Goal: Information Seeking & Learning: Learn about a topic

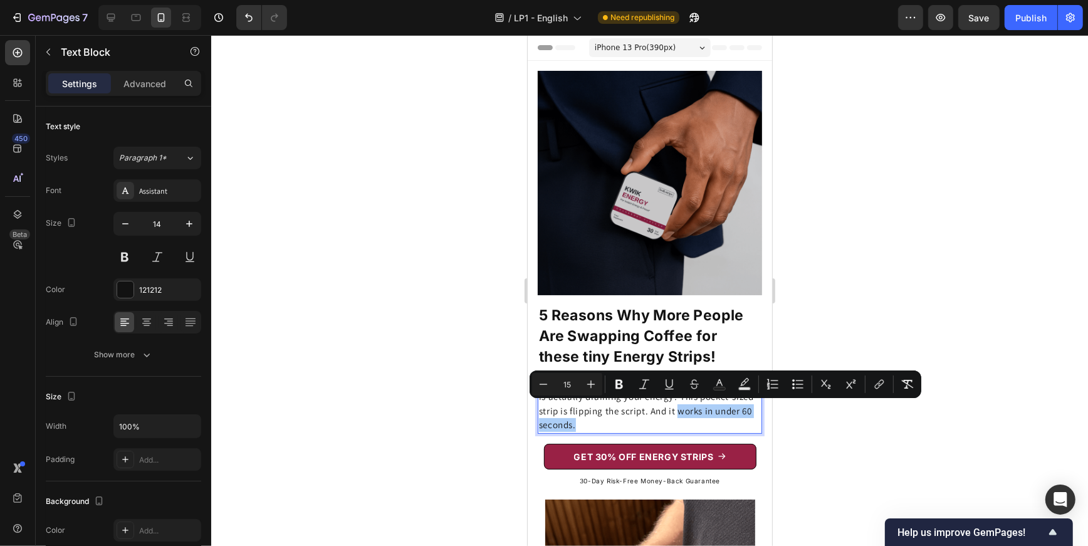
click at [840, 166] on div at bounding box center [649, 290] width 877 height 511
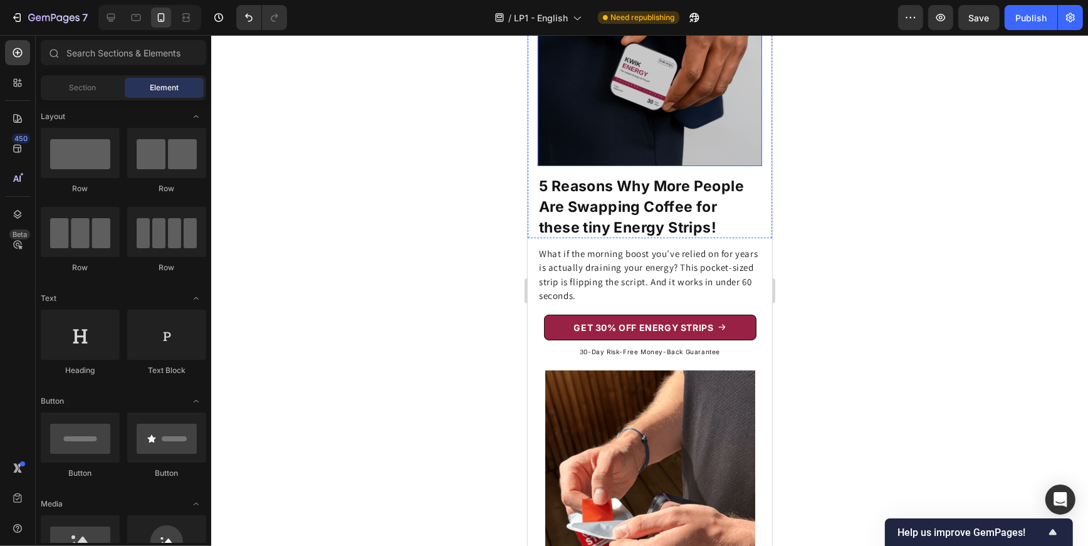
scroll to position [374, 0]
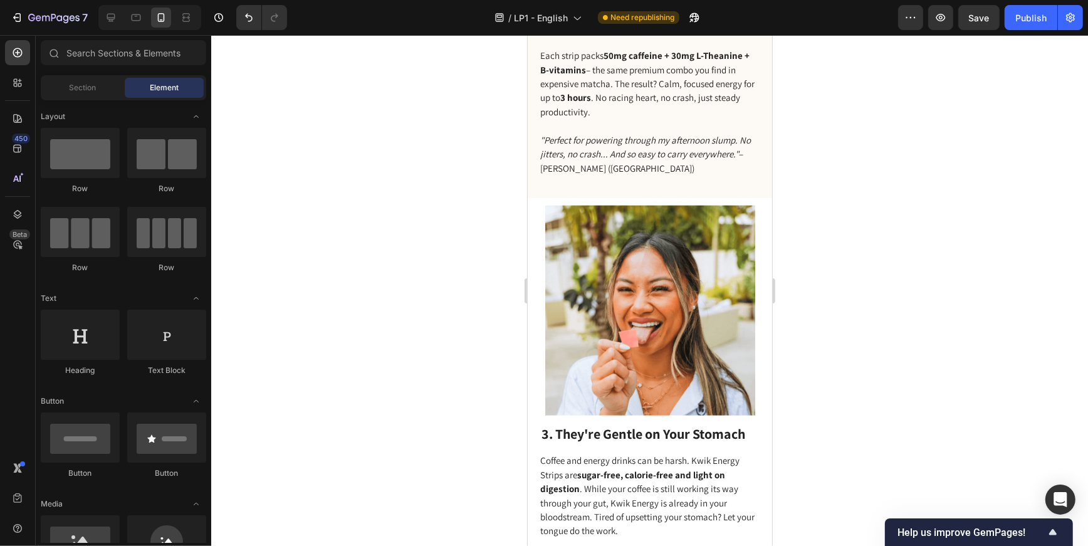
click at [694, 255] on img at bounding box center [650, 310] width 210 height 210
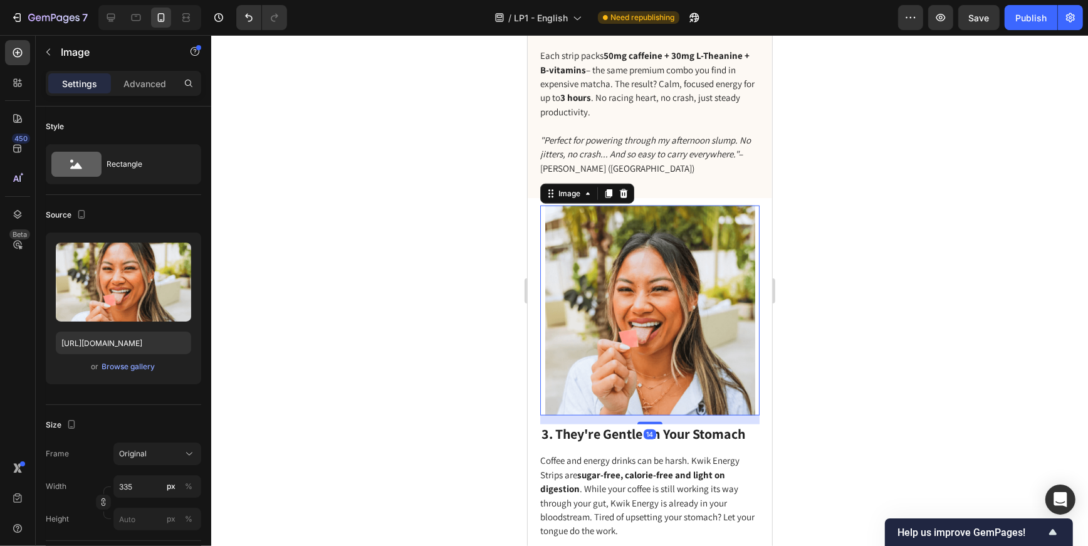
scroll to position [1317, 0]
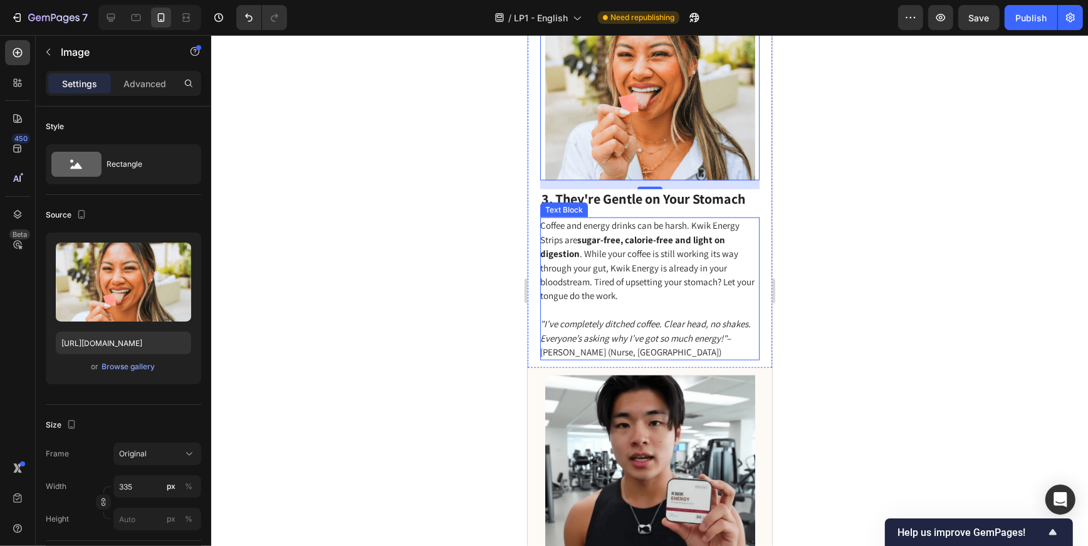
click at [582, 240] on strong "sugar-free, calorie-free and light on digestion" at bounding box center [632, 246] width 185 height 26
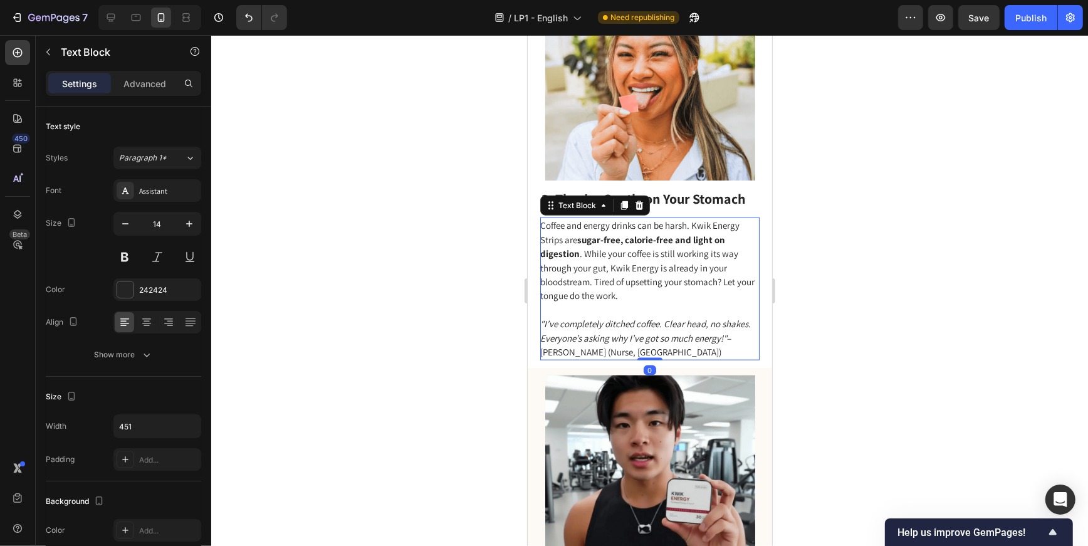
click at [582, 240] on strong "sugar-free, calorie-free and light on digestion" at bounding box center [632, 246] width 185 height 26
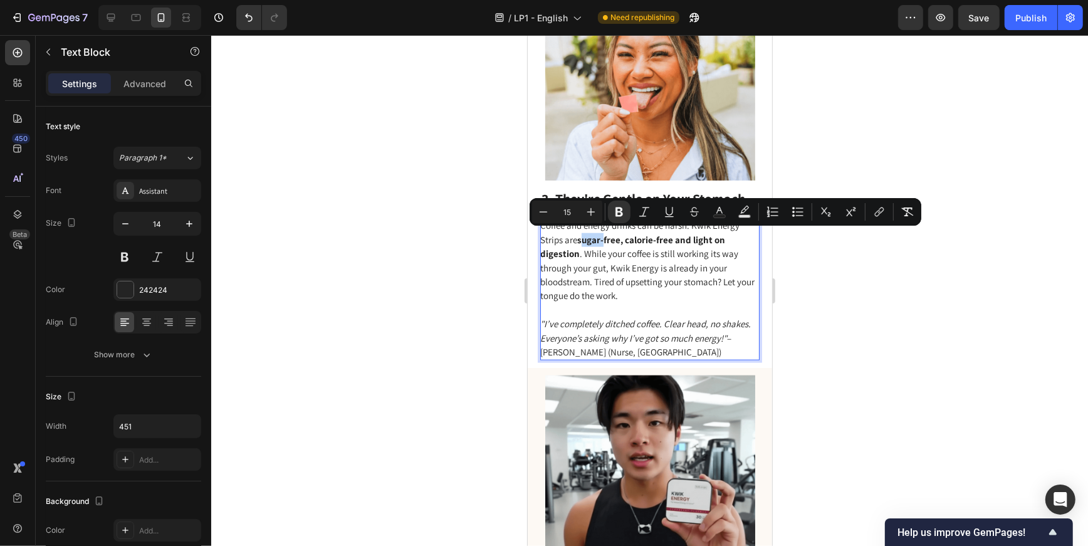
click at [579, 238] on strong "sugar-free, calorie-free and light on digestion" at bounding box center [632, 246] width 185 height 26
drag, startPoint x: 579, startPoint y: 238, endPoint x: 581, endPoint y: 254, distance: 15.8
click at [581, 254] on span "Coffee and energy drinks can be harsh. Kwik Energy Strips are sugar-free, calor…" at bounding box center [647, 260] width 214 height 82
click at [617, 218] on button "Bold" at bounding box center [619, 212] width 23 height 23
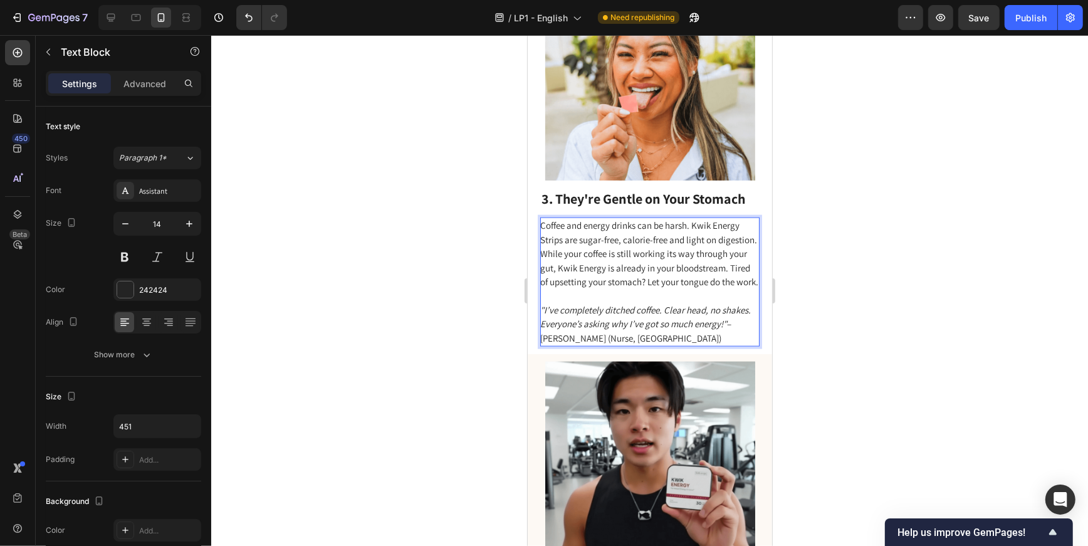
click at [614, 273] on span "Coffee and energy drinks can be harsh. Kwik Energy Strips are sugar-free, calor…" at bounding box center [649, 253] width 218 height 68
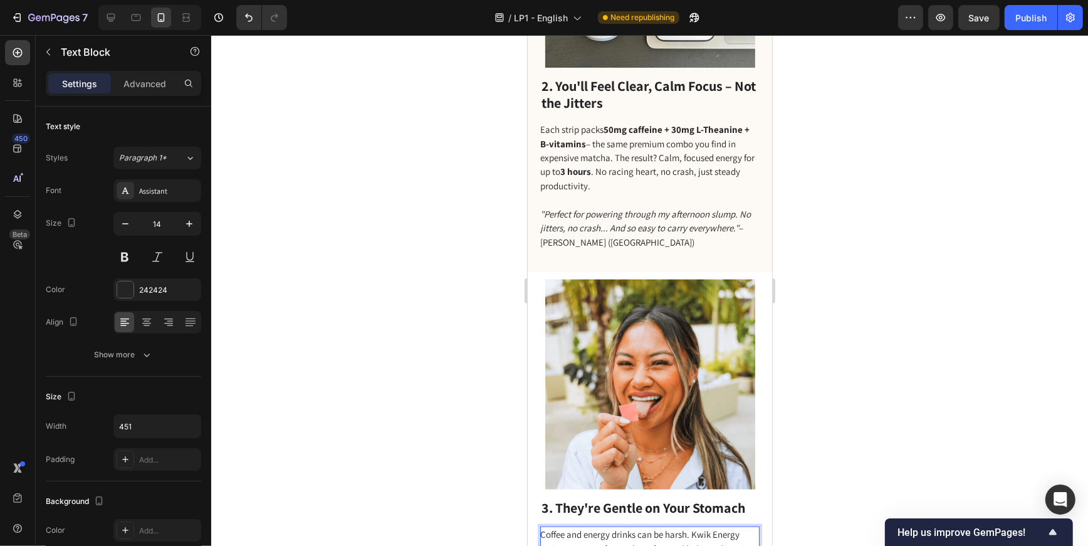
scroll to position [888, 0]
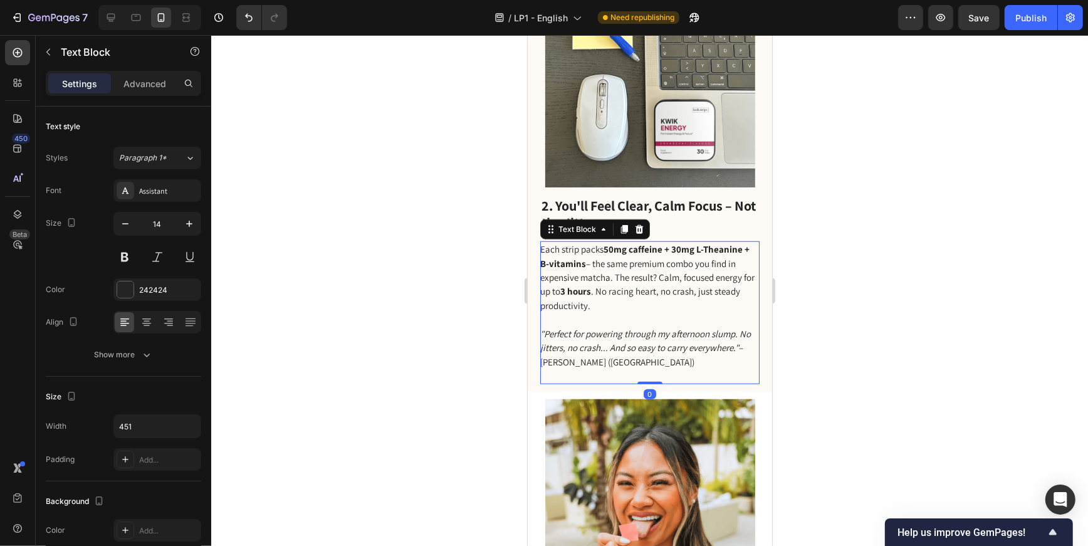
click at [565, 290] on strong "3 hours" at bounding box center [575, 291] width 31 height 12
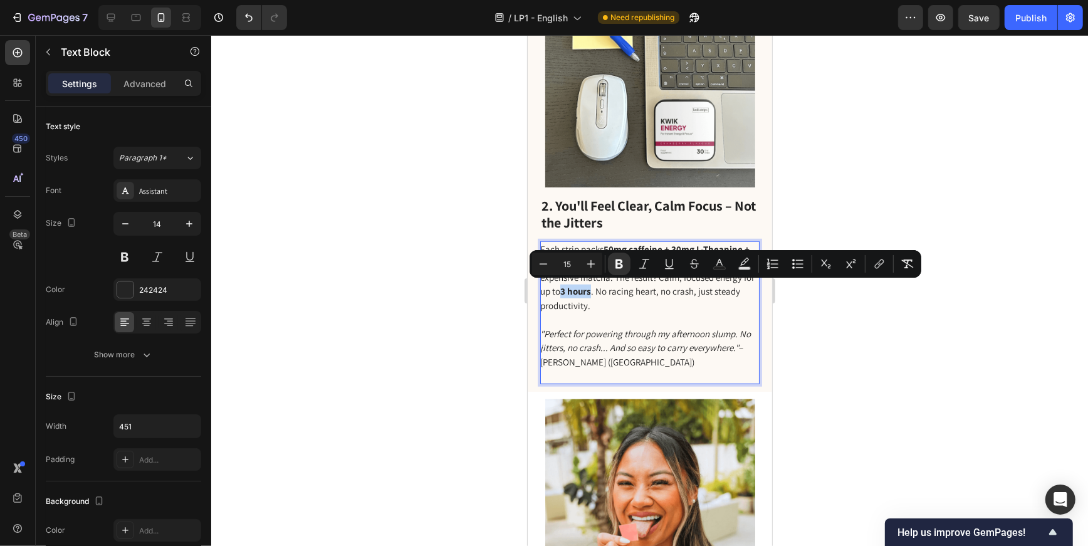
drag, startPoint x: 563, startPoint y: 290, endPoint x: 592, endPoint y: 290, distance: 28.8
click at [592, 290] on span "Each strip packs 50mg caffeine + 30mg L-Theanine + B-vitamins – the same premiu…" at bounding box center [647, 277] width 214 height 68
click at [621, 263] on icon "Editor contextual toolbar" at bounding box center [620, 264] width 8 height 9
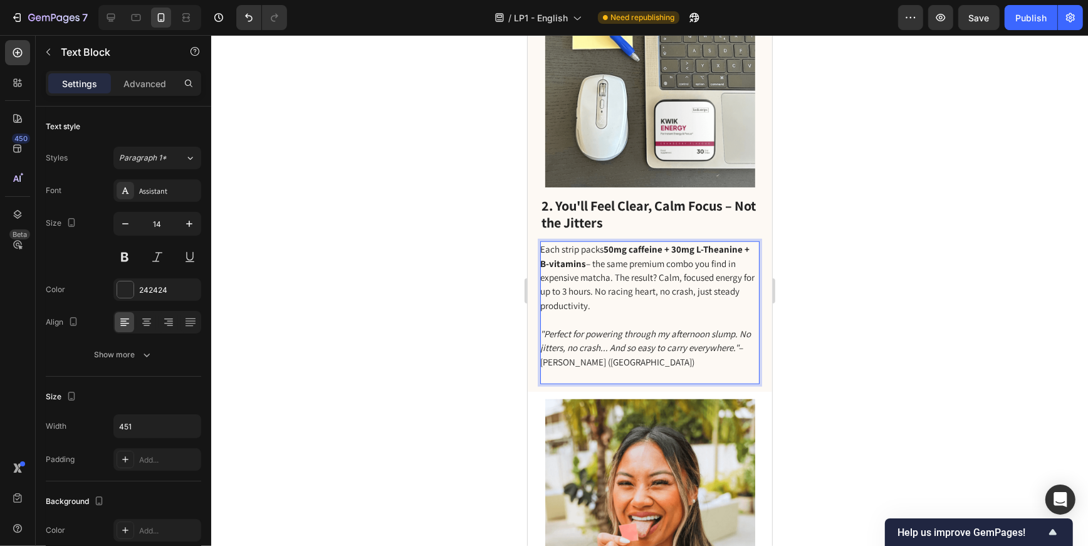
click at [614, 305] on p "Each strip packs 50mg caffeine + 30mg L-Theanine + B-vitamins – the same premiu…" at bounding box center [649, 312] width 218 height 140
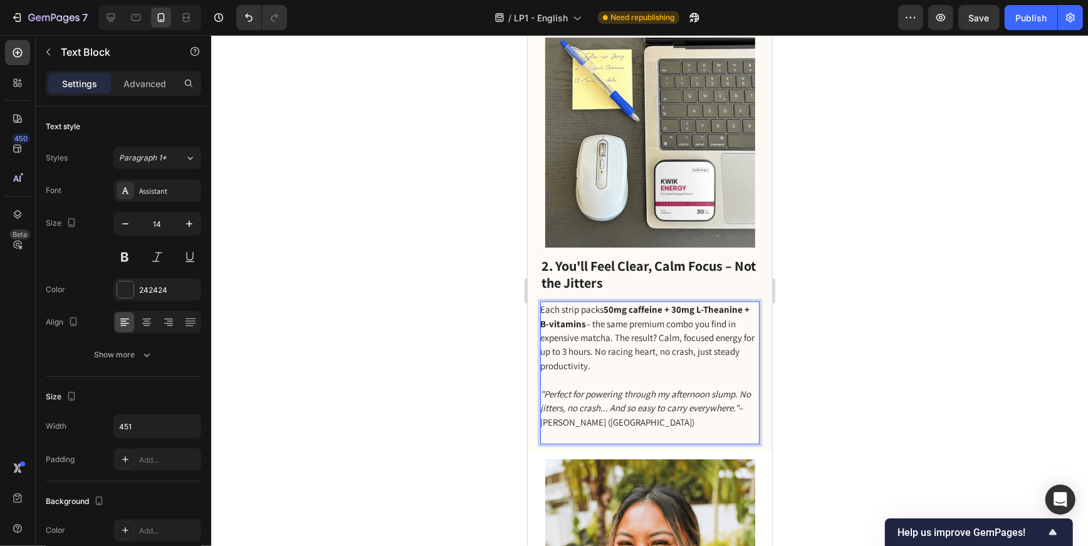
scroll to position [911, 0]
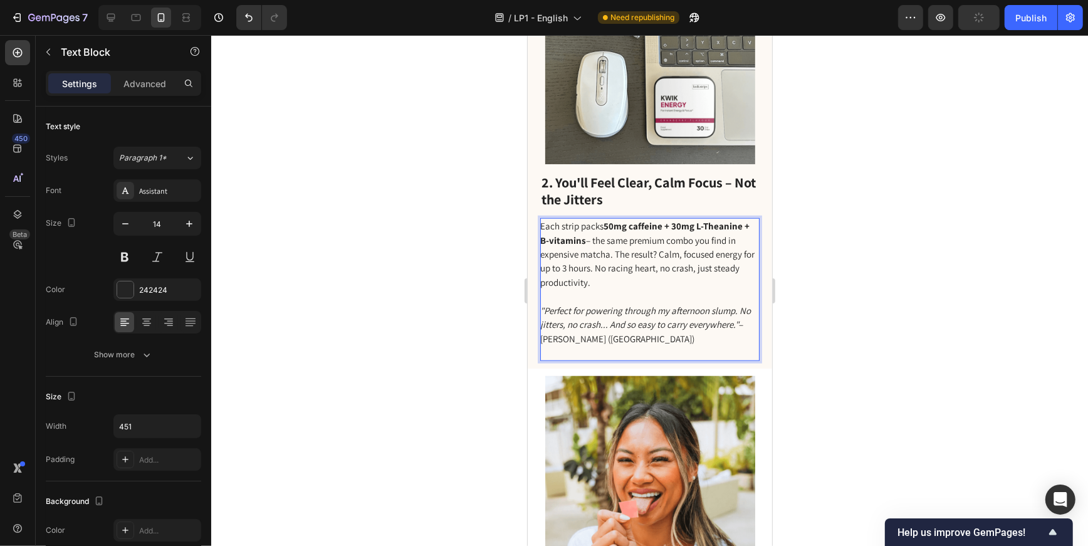
click at [665, 270] on span "Each strip packs 50mg caffeine + 30mg L-Theanine + B-vitamins – the same premiu…" at bounding box center [647, 253] width 214 height 68
click at [665, 268] on span "Each strip packs 50mg caffeine + 30mg L-Theanine + B-vitamins – the same premiu…" at bounding box center [647, 253] width 214 height 68
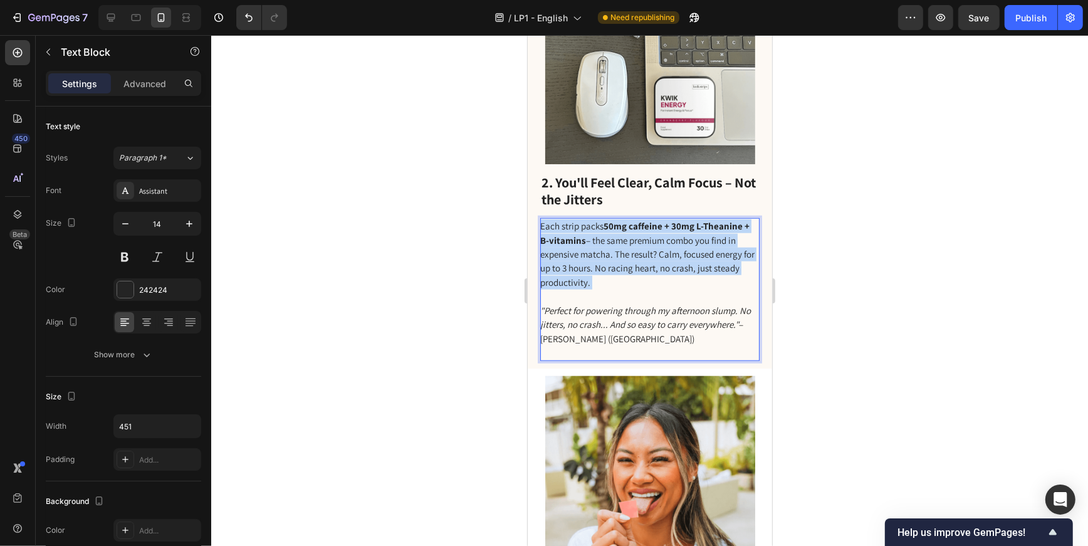
click at [665, 268] on span "Each strip packs 50mg caffeine + 30mg L-Theanine + B-vitamins – the same premiu…" at bounding box center [647, 253] width 214 height 68
click at [664, 268] on span "Each strip packs 50mg caffeine + 30mg L-Theanine + B-vitamins – the same premiu…" at bounding box center [647, 253] width 214 height 68
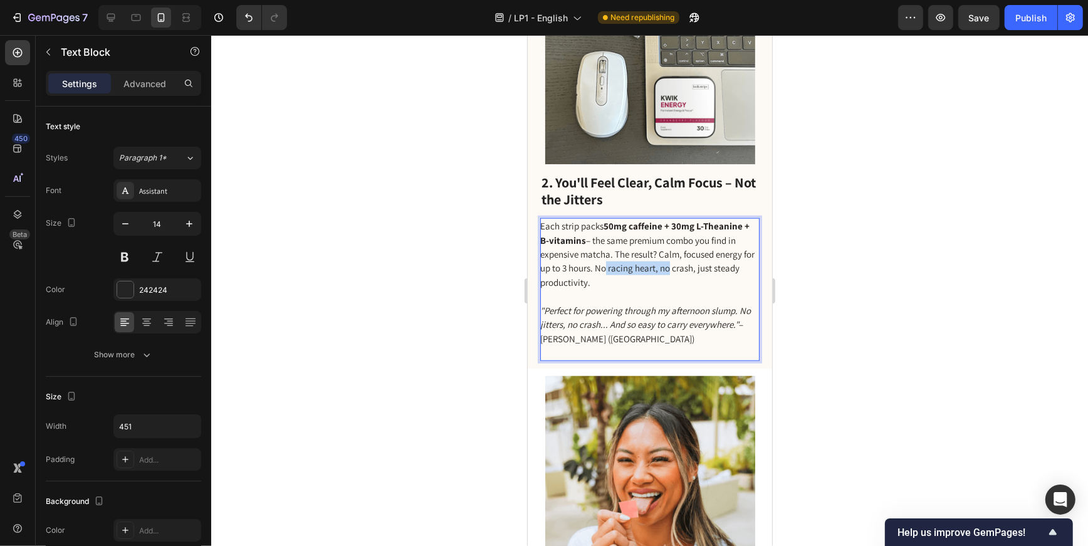
drag, startPoint x: 663, startPoint y: 268, endPoint x: 599, endPoint y: 270, distance: 63.4
click at [599, 270] on span "Each strip packs 50mg caffeine + 30mg L-Theanine + B-vitamins – the same premiu…" at bounding box center [647, 253] width 214 height 68
